Goal: Navigation & Orientation: Find specific page/section

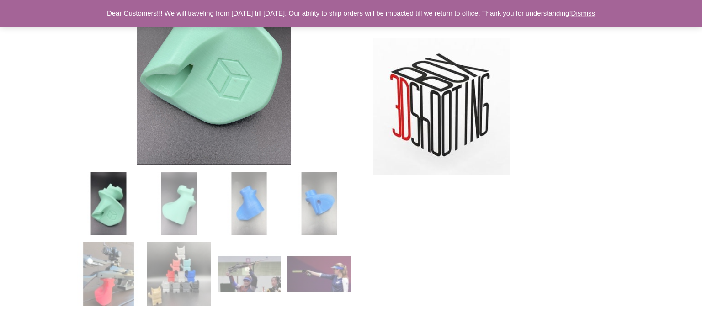
scroll to position [241, 0]
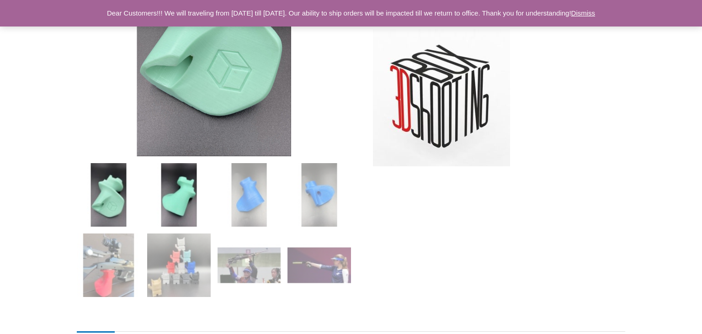
click at [171, 195] on img at bounding box center [179, 195] width 64 height 64
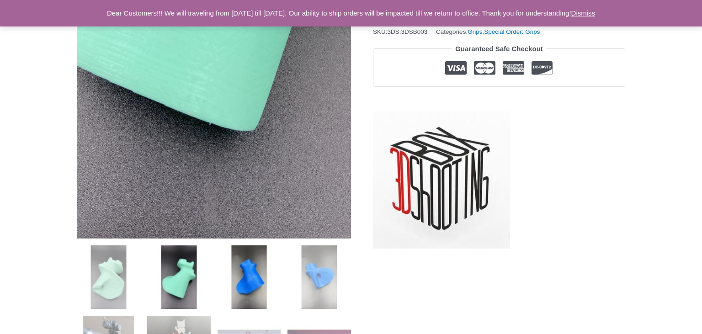
scroll to position [144, 0]
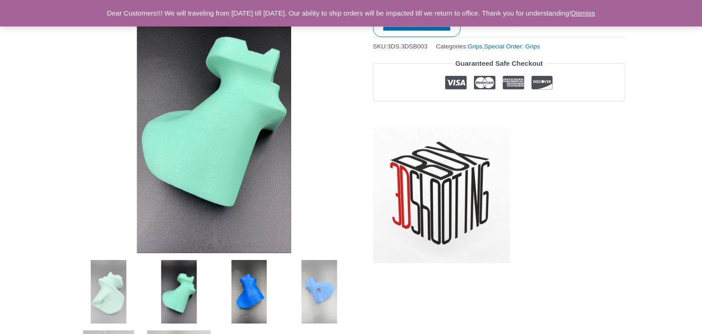
click at [241, 273] on img at bounding box center [250, 292] width 64 height 64
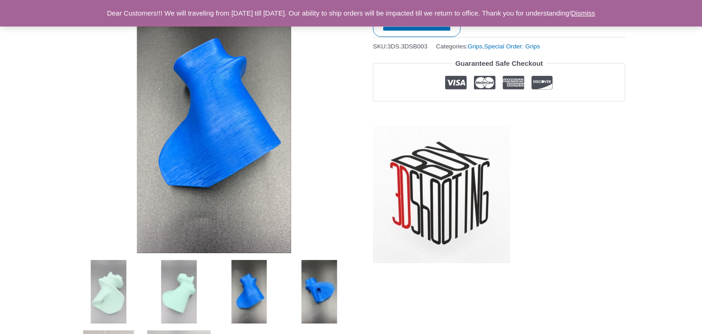
click at [310, 283] on img at bounding box center [320, 292] width 64 height 64
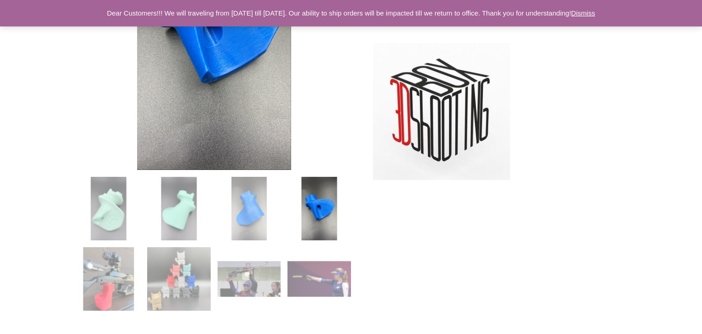
scroll to position [241, 0]
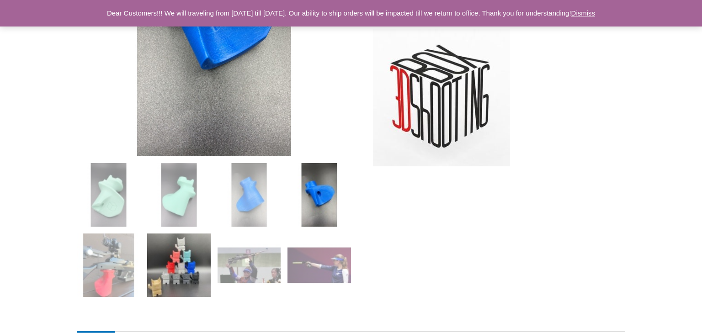
click at [176, 268] on img at bounding box center [179, 266] width 64 height 64
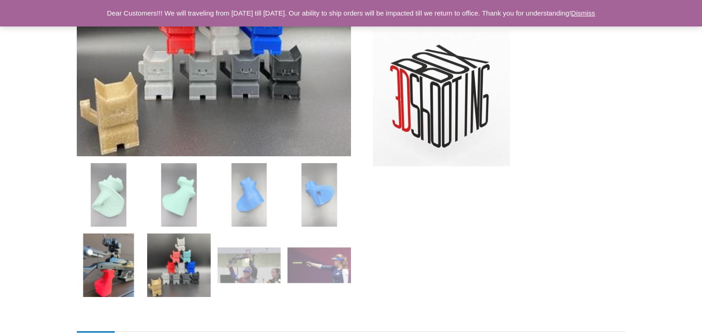
click at [122, 264] on img at bounding box center [109, 266] width 64 height 64
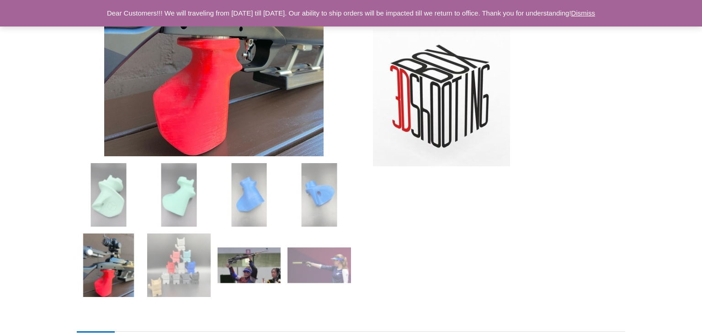
click at [257, 273] on img at bounding box center [250, 266] width 64 height 64
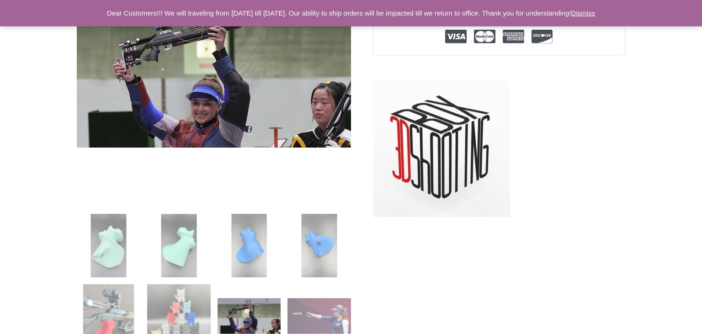
scroll to position [193, 0]
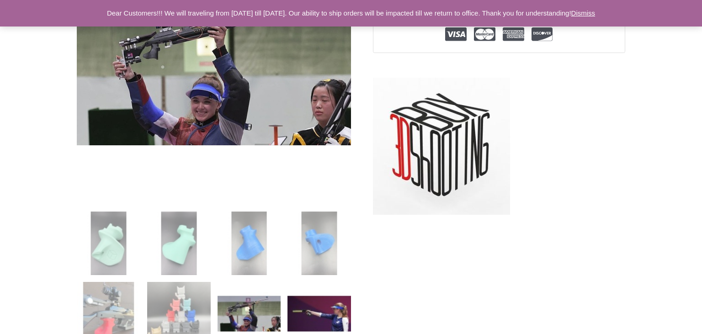
click at [321, 305] on img at bounding box center [320, 314] width 64 height 64
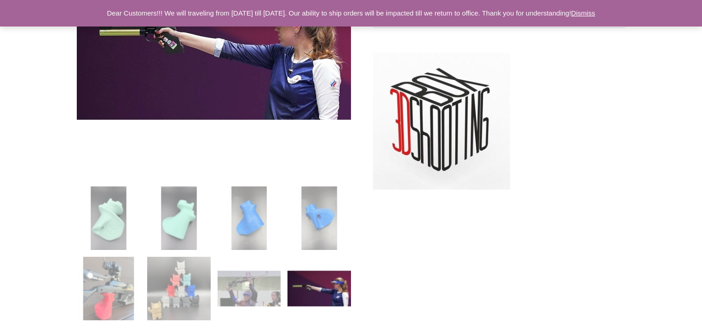
scroll to position [0, 0]
